Goal: Transaction & Acquisition: Purchase product/service

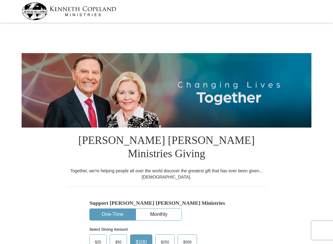
select select "FL"
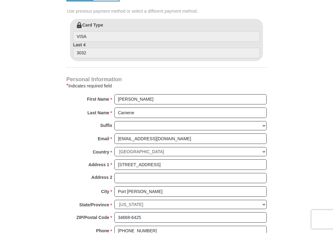
scroll to position [328, 0]
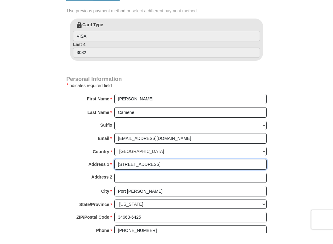
click at [191, 170] on input "[STREET_ADDRESS]" at bounding box center [191, 175] width 152 height 10
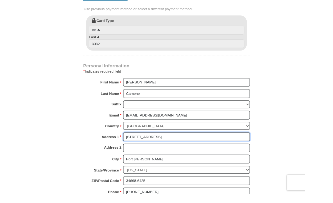
scroll to position [328, 0]
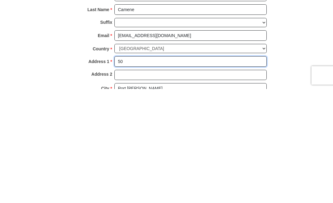
type input "5"
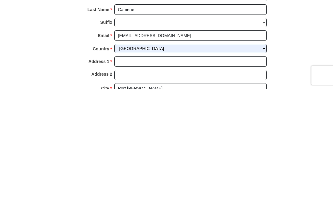
type input "[STREET_ADDRESS]"
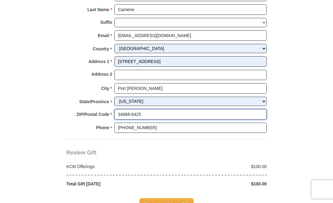
click at [161, 109] on input "34668-6425" at bounding box center [191, 114] width 152 height 10
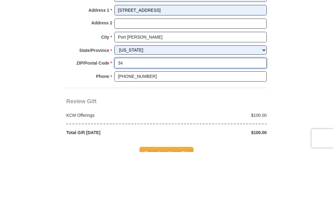
type input "3"
type input "34987"
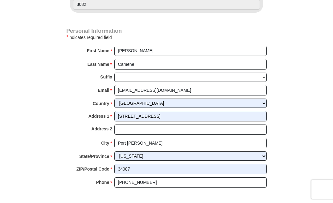
scroll to position [387, 0]
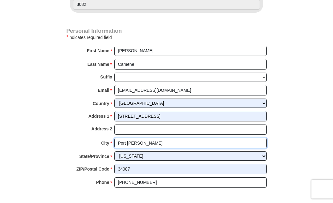
click at [185, 138] on input "Port Richey" at bounding box center [191, 143] width 152 height 10
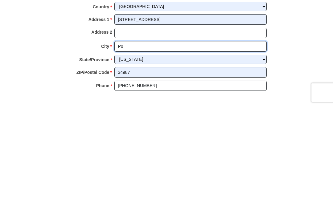
type input "P"
type input "Port Saint Lucie"
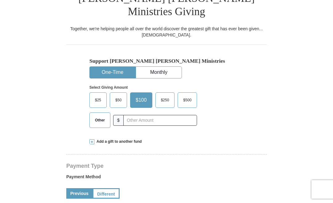
scroll to position [141, 0]
click at [102, 116] on span "Other" at bounding box center [100, 120] width 16 height 9
click at [0, 0] on input "Other" at bounding box center [0, 0] width 0 height 0
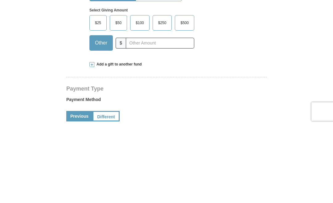
click at [142, 96] on span "$100" at bounding box center [140, 100] width 15 height 9
click at [0, 0] on input "$100" at bounding box center [0, 0] width 0 height 0
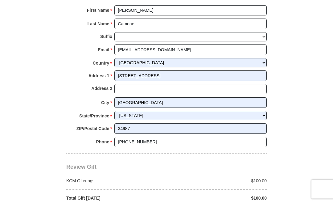
scroll to position [428, 0]
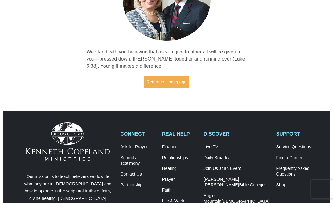
scroll to position [41, 0]
